Goal: Task Accomplishment & Management: Complete application form

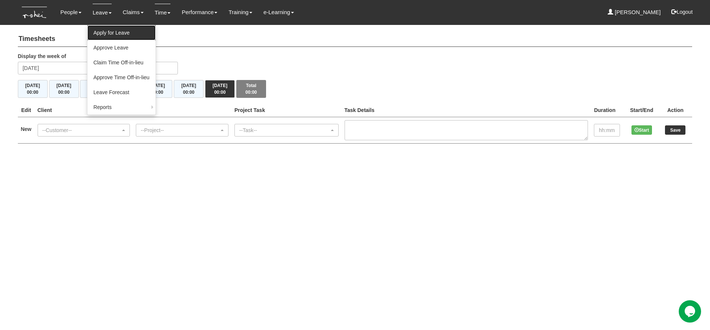
click at [112, 36] on link "Apply for Leave" at bounding box center [121, 32] width 68 height 15
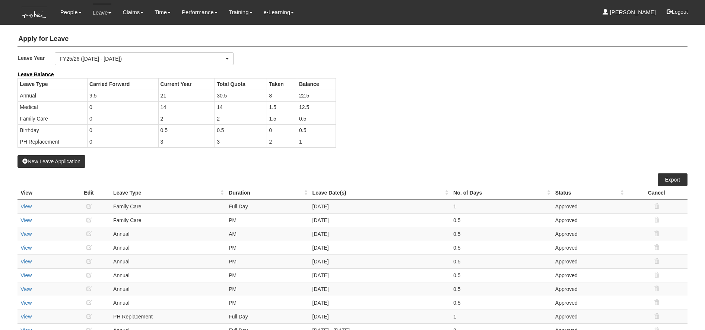
select select "50"
click at [65, 162] on button "New Leave Application" at bounding box center [51, 161] width 68 height 13
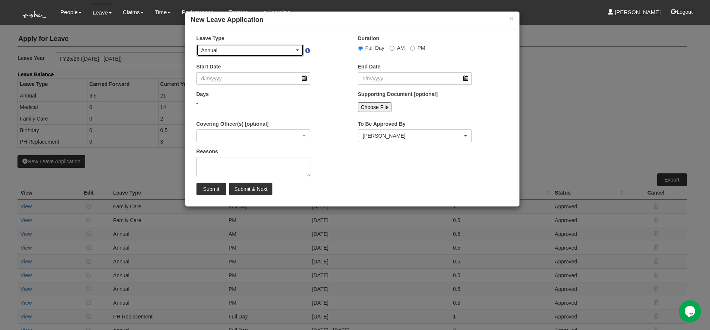
click at [261, 48] on div "Annual" at bounding box center [247, 50] width 93 height 7
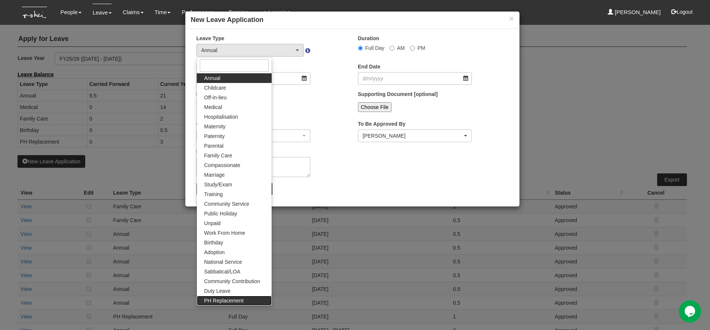
click at [223, 302] on span "PH Replacement" at bounding box center [223, 300] width 39 height 7
select select "26"
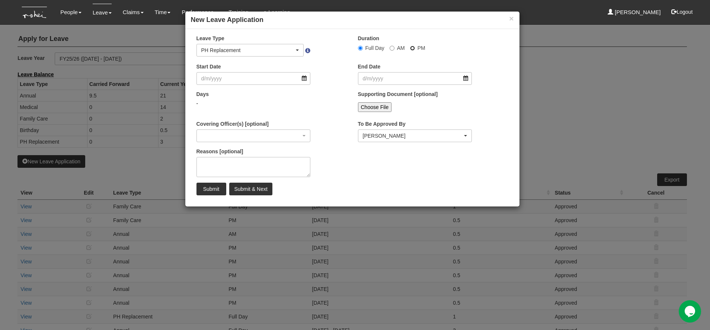
click at [412, 49] on input "PM" at bounding box center [412, 48] width 5 height 5
radio input "true"
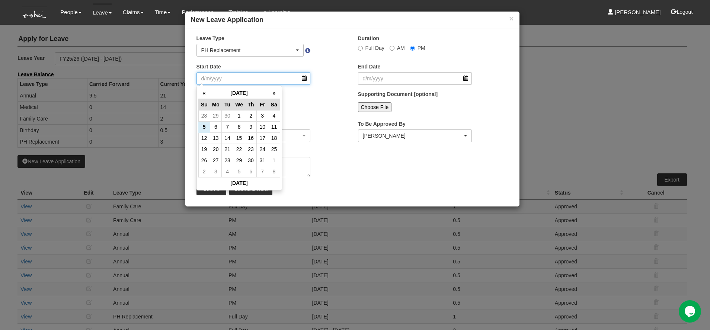
click at [249, 77] on input "Start Date" at bounding box center [254, 78] width 114 height 13
click at [214, 126] on td "6" at bounding box center [216, 126] width 12 height 11
type input "6/10/2025"
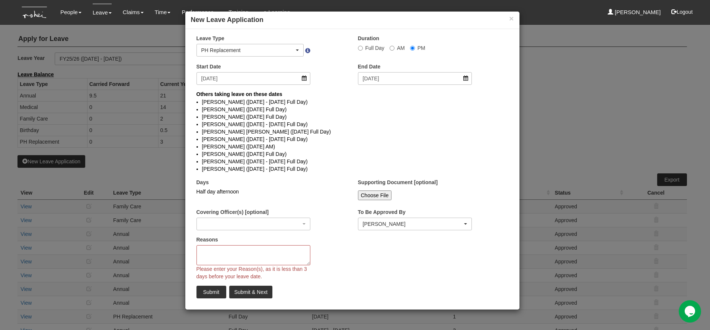
select select
click at [233, 251] on textarea "Reasons" at bounding box center [254, 255] width 114 height 20
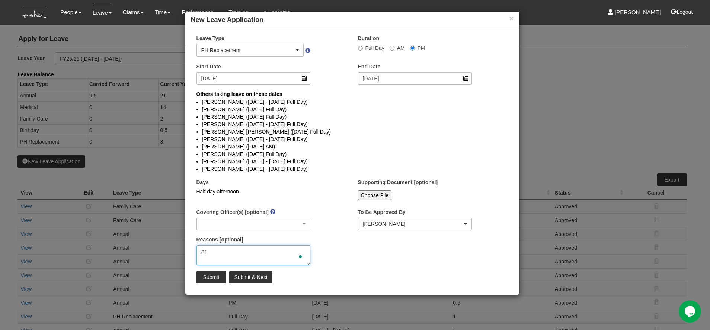
type textarea "A"
type textarea "Attending as video shoot for Trybe anniversary"
click at [212, 278] on input "Submit" at bounding box center [212, 277] width 30 height 13
select select "50"
